Goal: Information Seeking & Learning: Learn about a topic

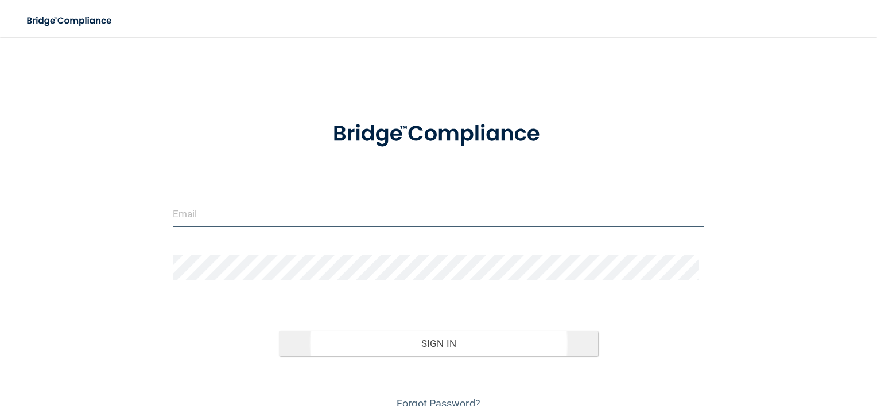
type input "[EMAIL_ADDRESS][DOMAIN_NAME]"
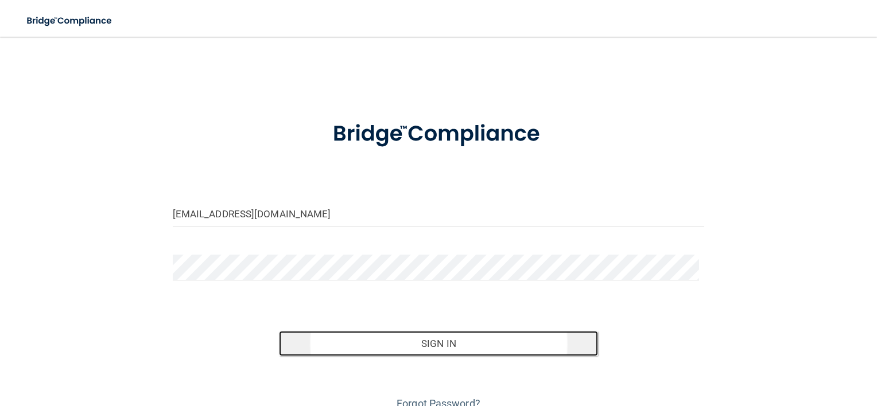
click at [428, 342] on button "Sign In" at bounding box center [438, 343] width 319 height 25
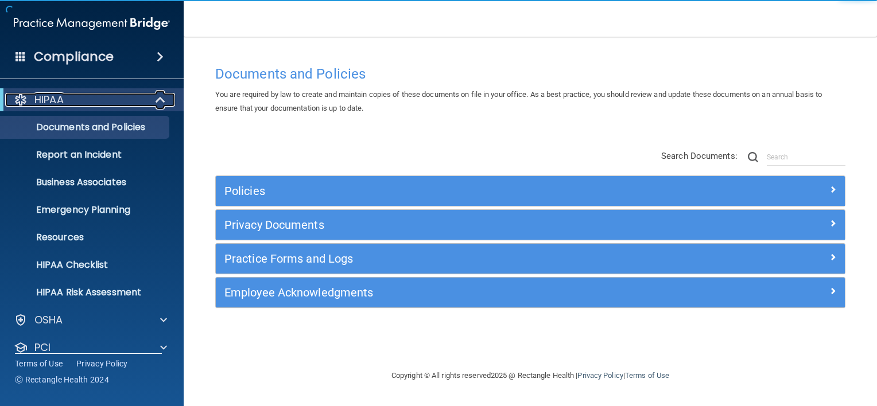
click at [158, 101] on span at bounding box center [162, 100] width 10 height 14
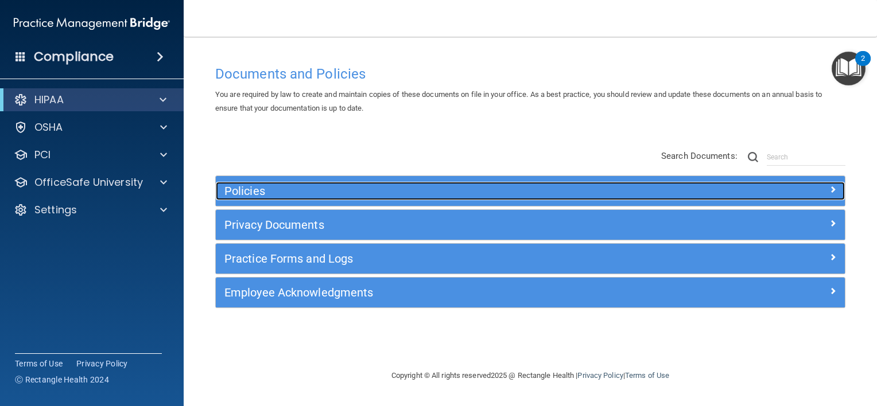
click at [231, 191] on h5 "Policies" at bounding box center [451, 191] width 454 height 13
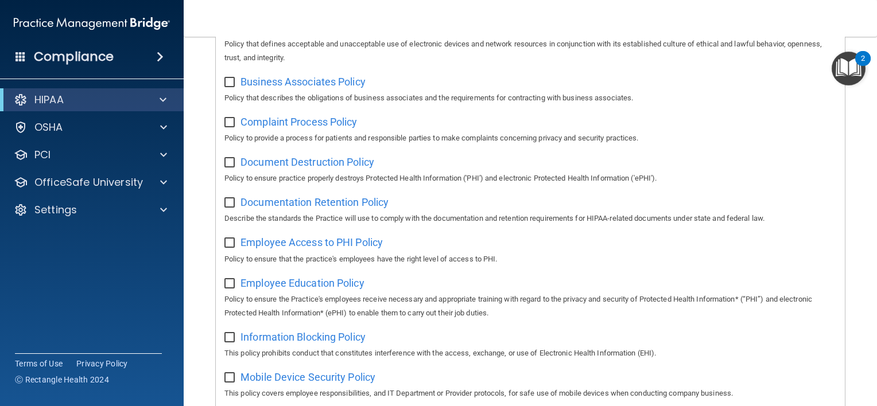
scroll to position [173, 0]
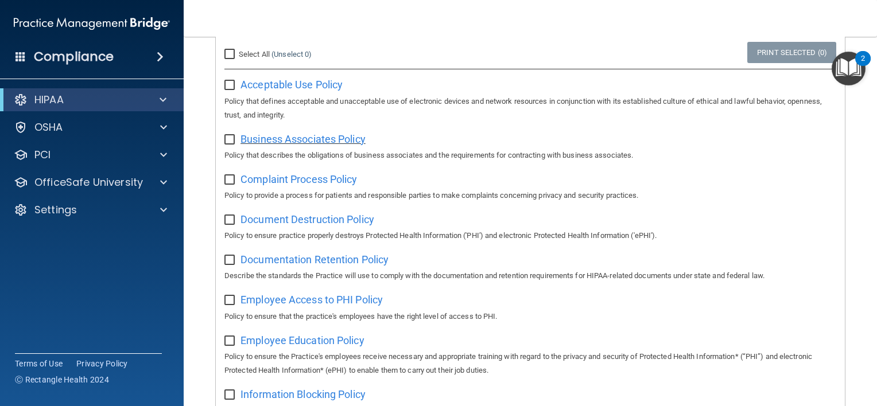
click at [286, 140] on span "Business Associates Policy" at bounding box center [302, 139] width 125 height 12
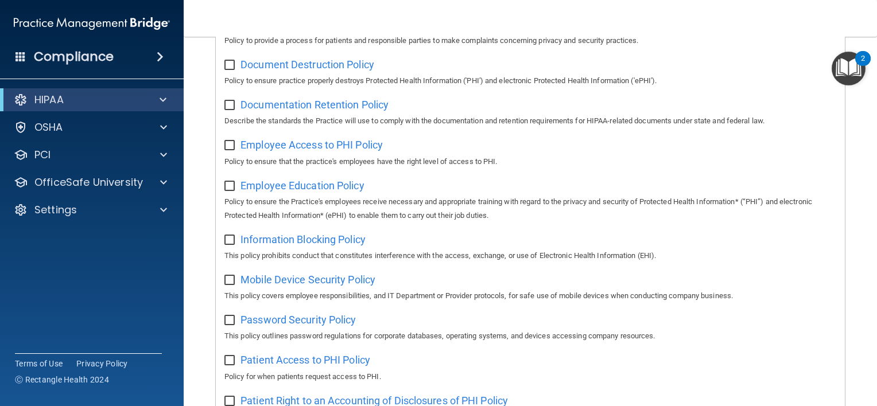
scroll to position [345, 0]
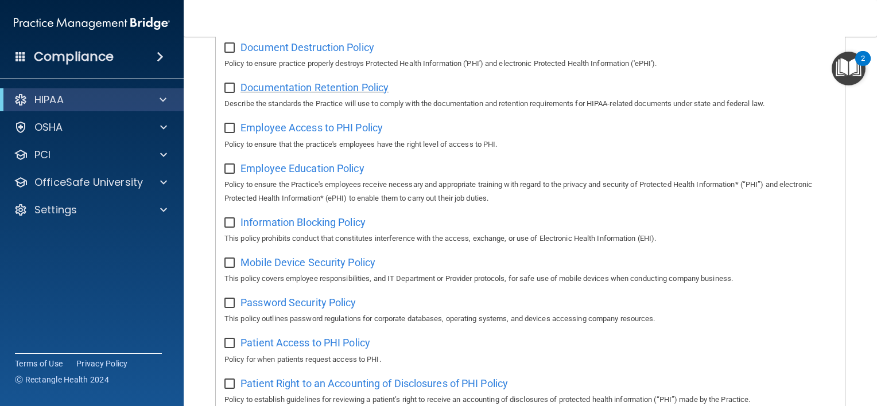
click at [337, 90] on span "Documentation Retention Policy" at bounding box center [314, 87] width 148 height 12
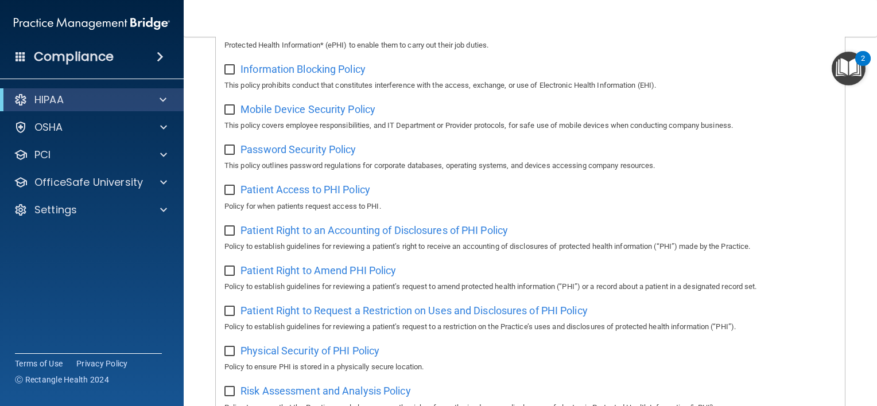
scroll to position [517, 0]
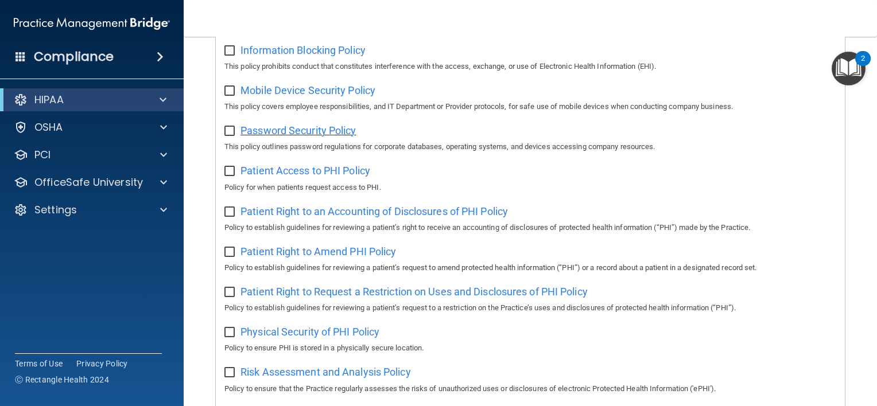
click at [313, 133] on span "Password Security Policy" at bounding box center [297, 131] width 115 height 12
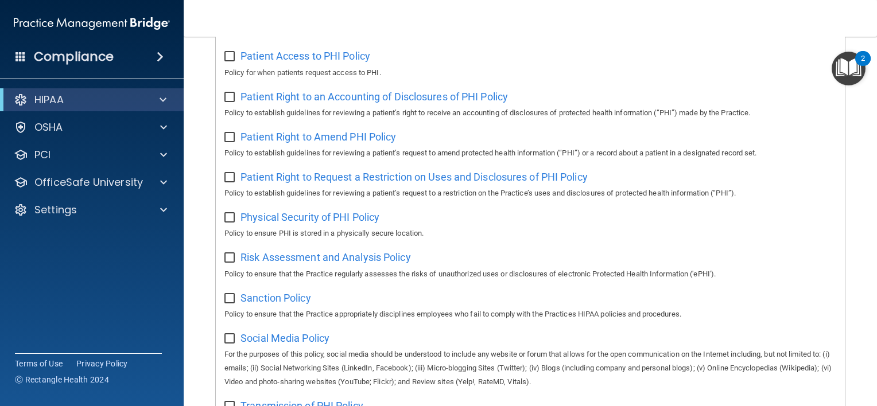
scroll to position [574, 0]
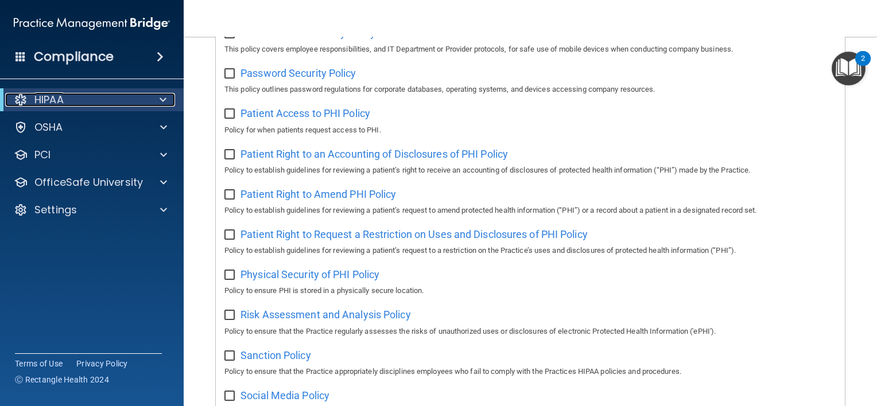
click at [154, 99] on div at bounding box center [161, 100] width 28 height 14
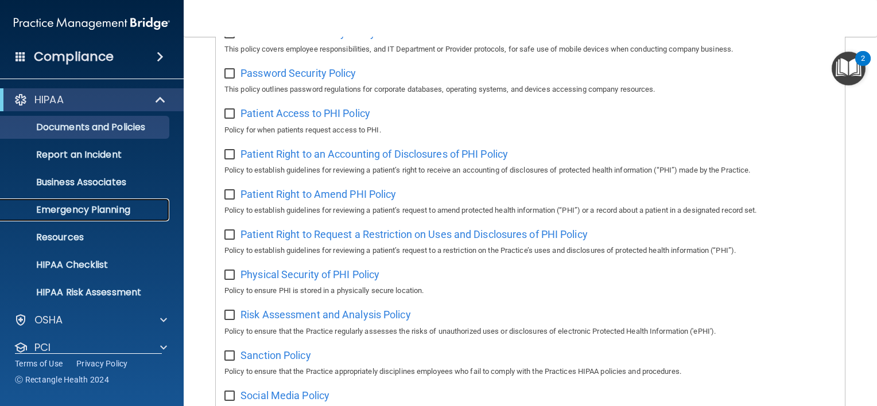
click at [100, 205] on p "Emergency Planning" at bounding box center [85, 209] width 157 height 11
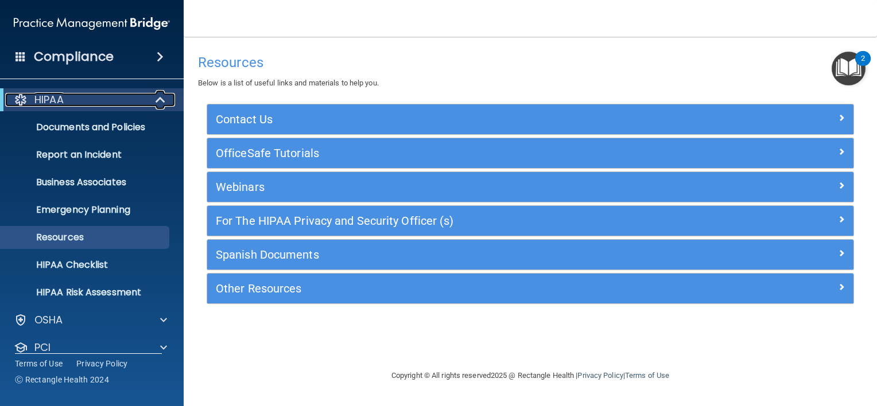
click at [158, 96] on span at bounding box center [162, 100] width 10 height 14
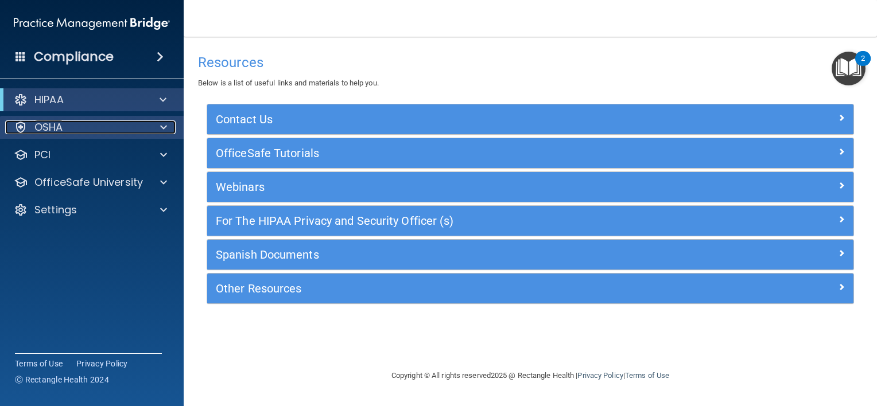
click at [140, 131] on div "OSHA" at bounding box center [76, 128] width 142 height 14
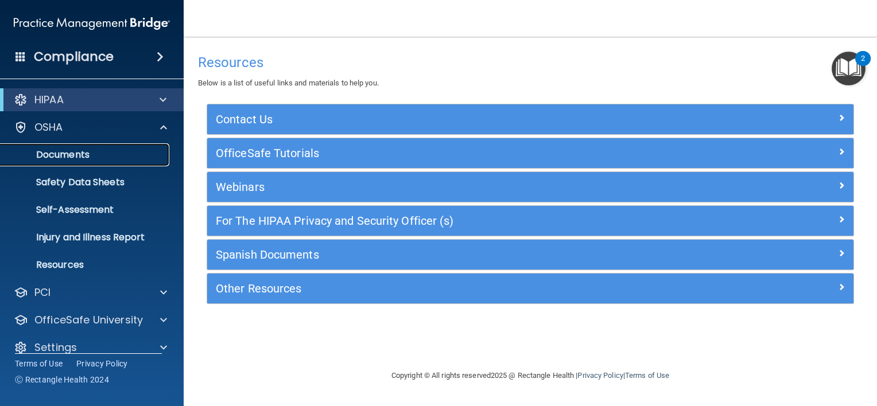
click at [108, 153] on p "Documents" at bounding box center [85, 154] width 157 height 11
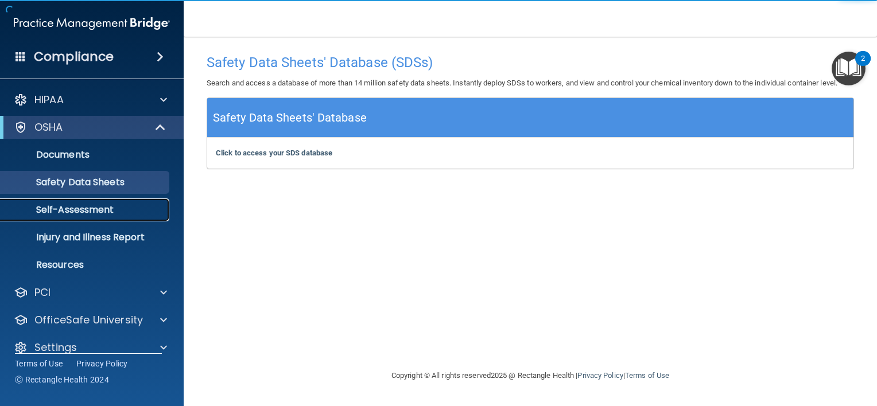
click at [112, 213] on p "Self-Assessment" at bounding box center [85, 209] width 157 height 11
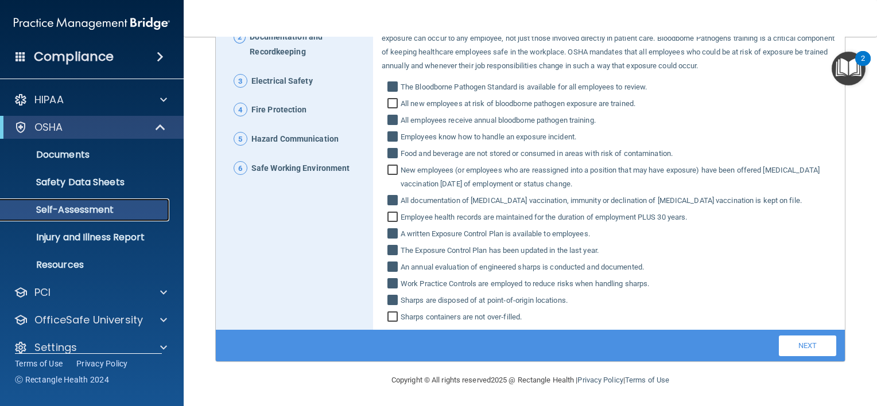
scroll to position [173, 0]
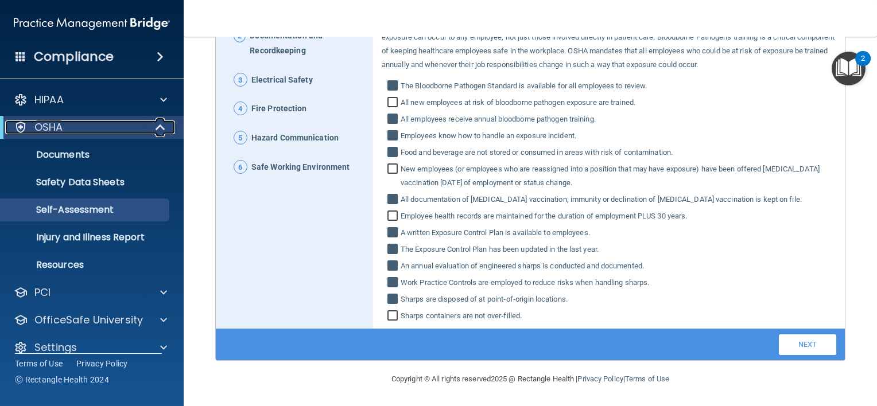
click at [157, 130] on span at bounding box center [162, 128] width 10 height 14
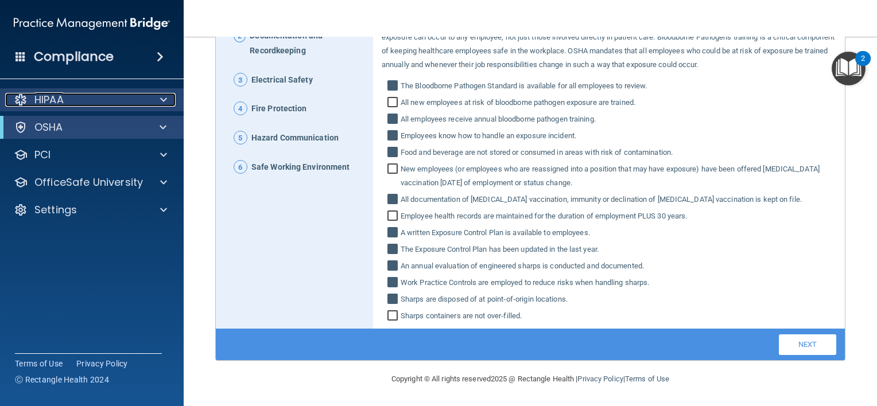
click at [140, 99] on div "HIPAA" at bounding box center [76, 100] width 142 height 14
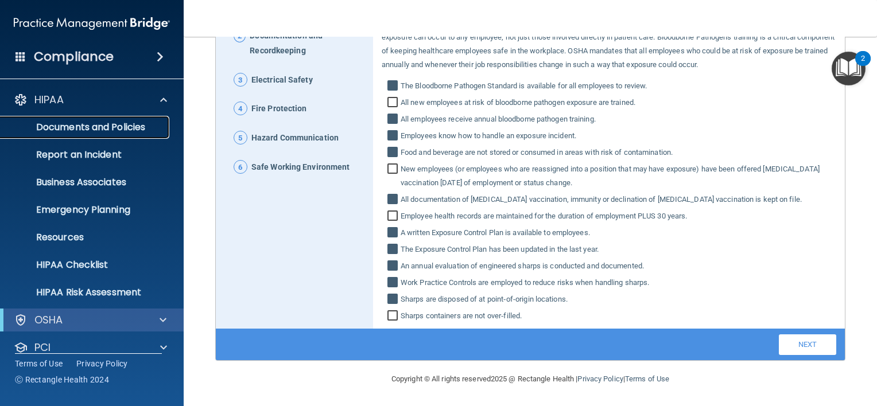
click at [112, 125] on p "Documents and Policies" at bounding box center [85, 127] width 157 height 11
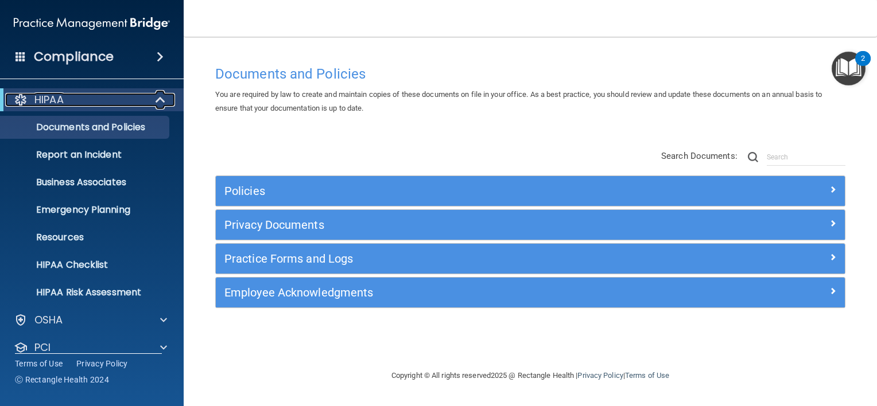
click at [118, 103] on div "HIPAA" at bounding box center [76, 100] width 142 height 14
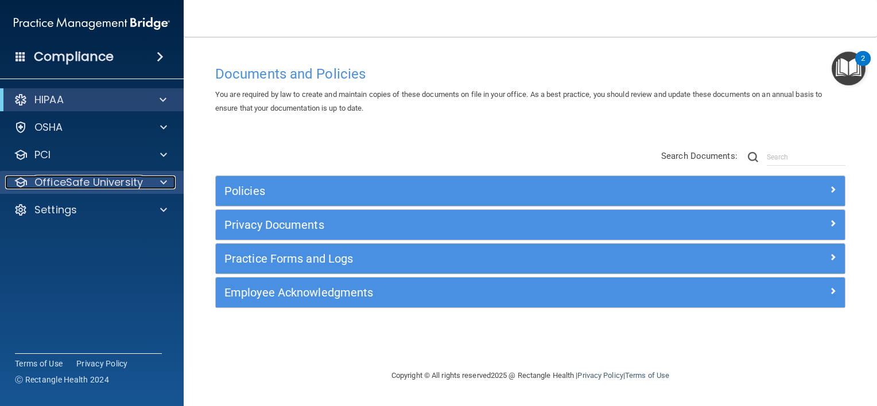
click at [98, 182] on p "OfficeSafe University" at bounding box center [88, 183] width 108 height 14
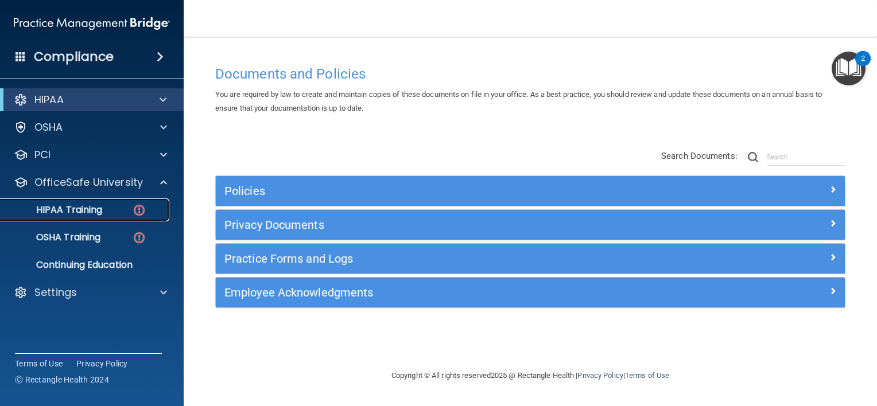
click at [87, 207] on p "HIPAA Training" at bounding box center [54, 209] width 95 height 11
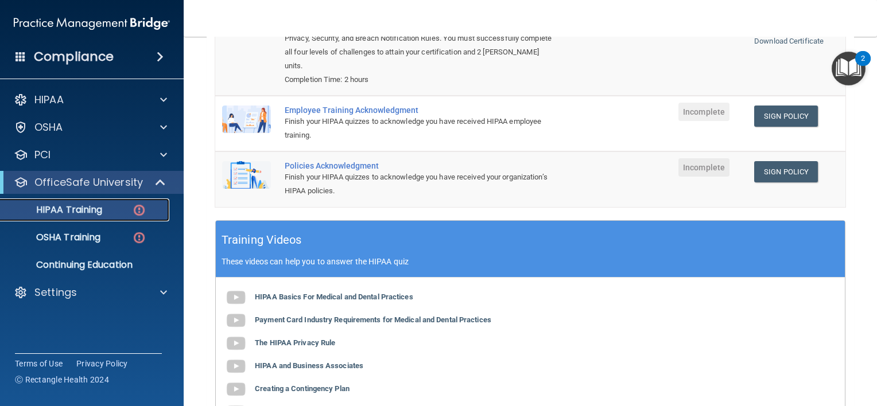
scroll to position [230, 0]
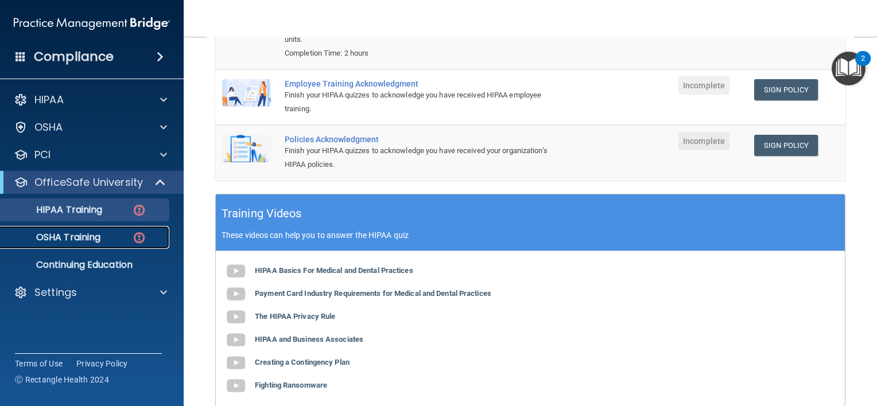
click at [84, 236] on p "OSHA Training" at bounding box center [53, 237] width 93 height 11
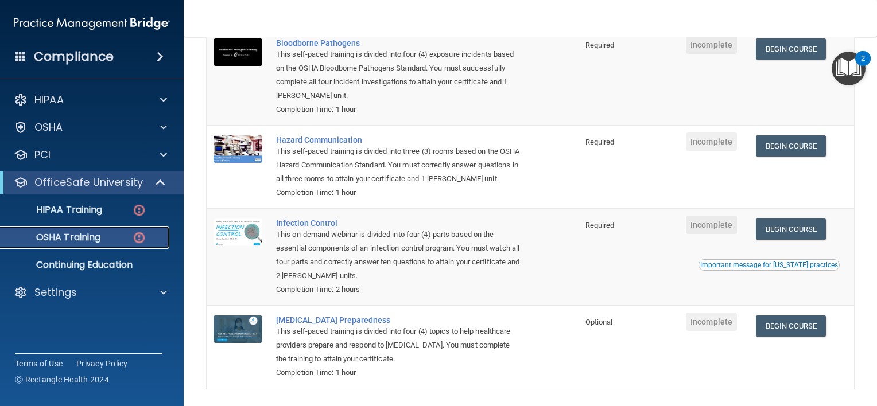
scroll to position [189, 0]
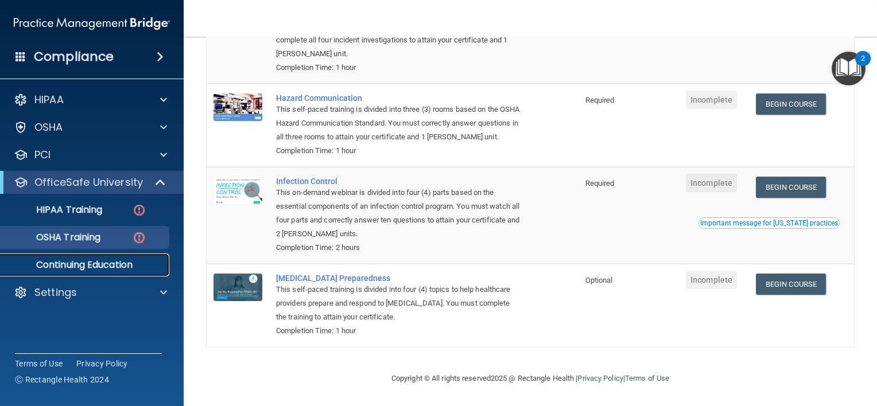
click at [78, 263] on p "Continuing Education" at bounding box center [85, 264] width 157 height 11
